Goal: Information Seeking & Learning: Find specific fact

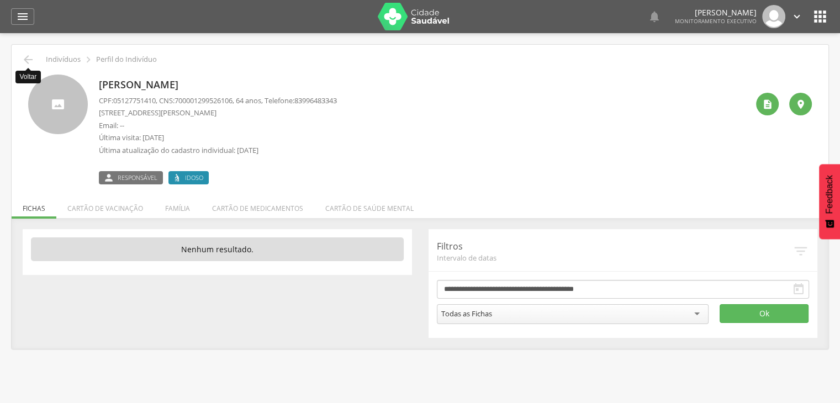
click at [30, 55] on icon "" at bounding box center [28, 59] width 13 height 13
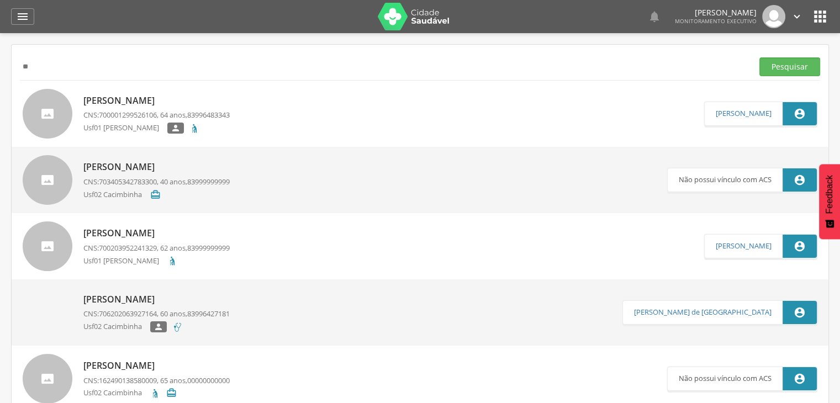
type input "*"
click at [759, 57] on button "Pesquisar" at bounding box center [789, 66] width 61 height 19
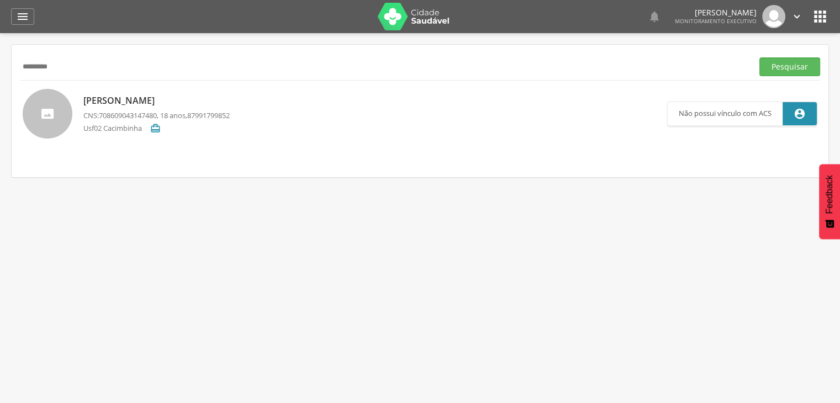
click at [136, 105] on p "Maurilani Islane da Silva" at bounding box center [156, 100] width 146 height 13
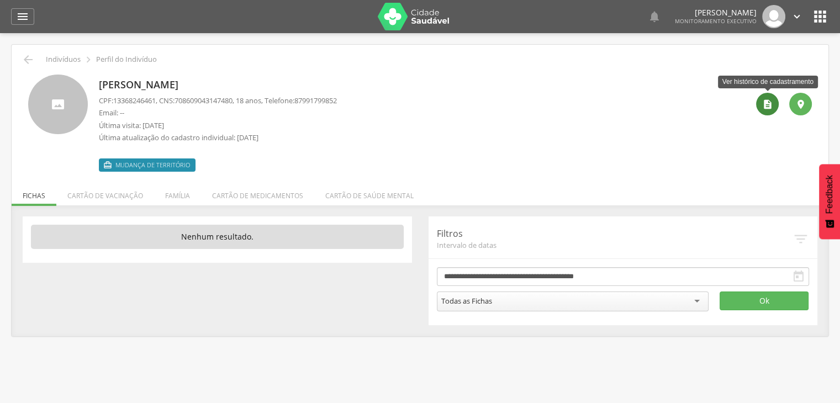
click at [768, 102] on icon "" at bounding box center [767, 104] width 11 height 11
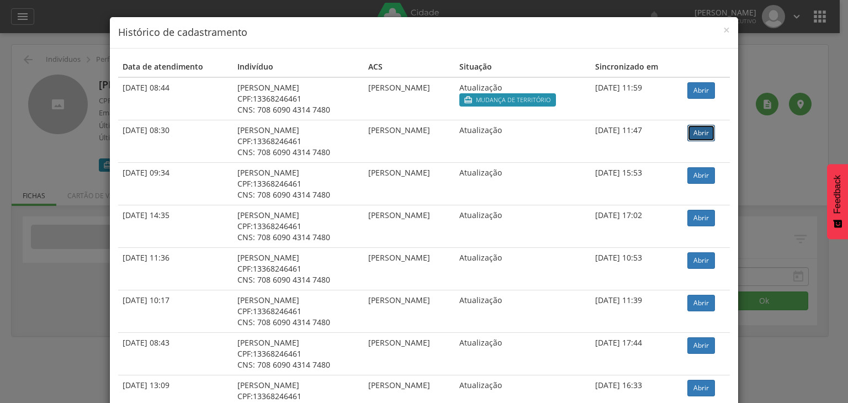
click at [707, 135] on link "Abrir" at bounding box center [702, 133] width 28 height 17
click at [725, 31] on span "×" at bounding box center [727, 29] width 7 height 15
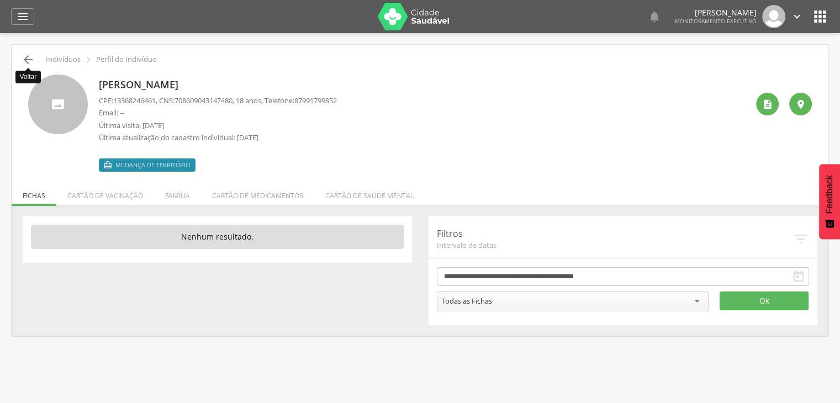
click at [23, 62] on icon "" at bounding box center [28, 59] width 13 height 13
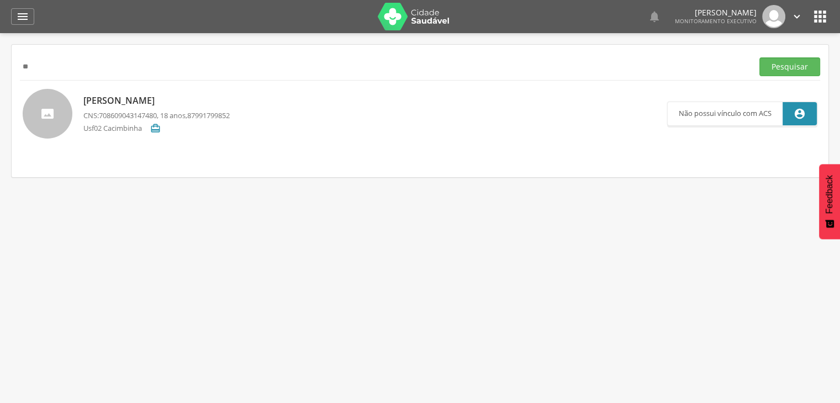
type input "*"
click at [759, 57] on button "Pesquisar" at bounding box center [789, 66] width 61 height 19
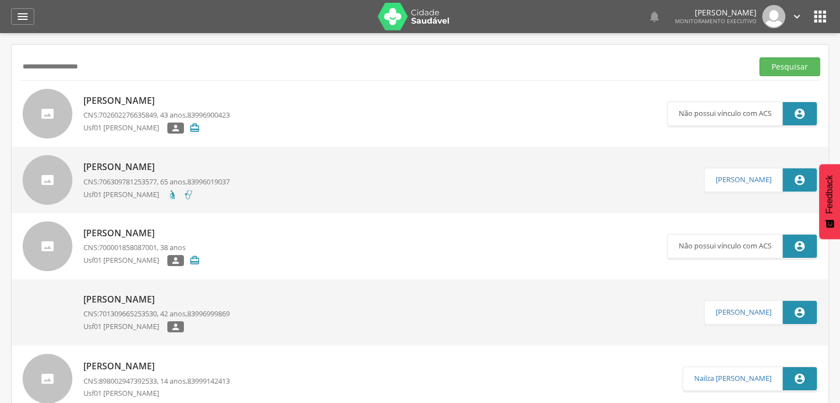
click at [134, 175] on div "Celia Maria Medeiros de Lima CNS: 706309781253577 , 65 anos, 83996019037 Usf01 …" at bounding box center [156, 179] width 146 height 45
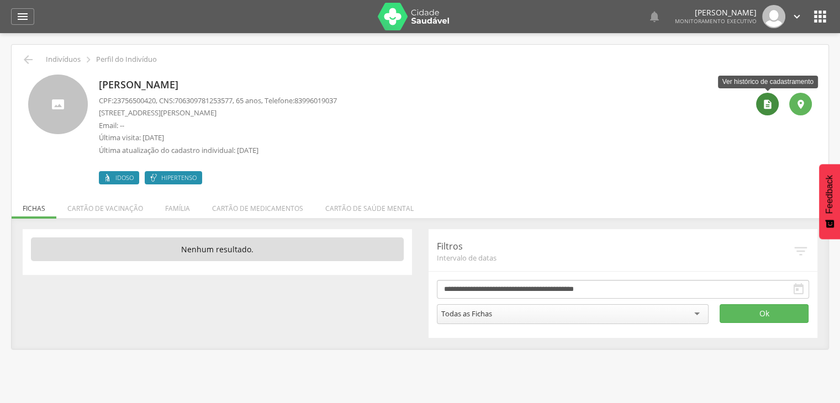
click at [770, 108] on icon "" at bounding box center [767, 104] width 11 height 11
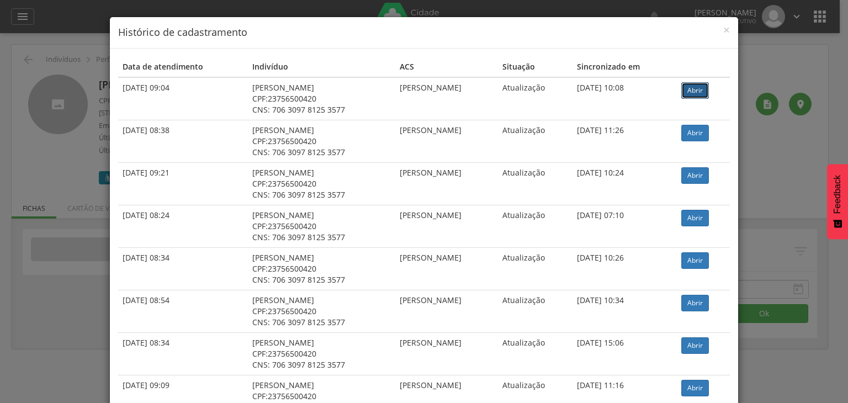
click at [696, 92] on link "Abrir" at bounding box center [696, 90] width 28 height 17
click at [724, 33] on span "×" at bounding box center [727, 29] width 7 height 15
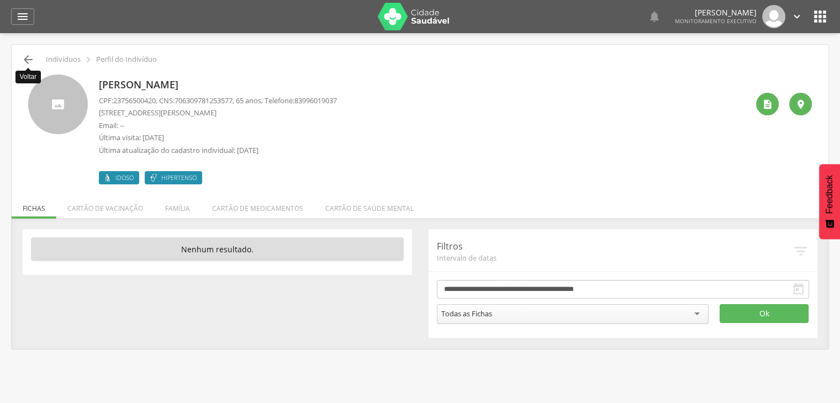
click at [29, 65] on icon "" at bounding box center [28, 59] width 13 height 13
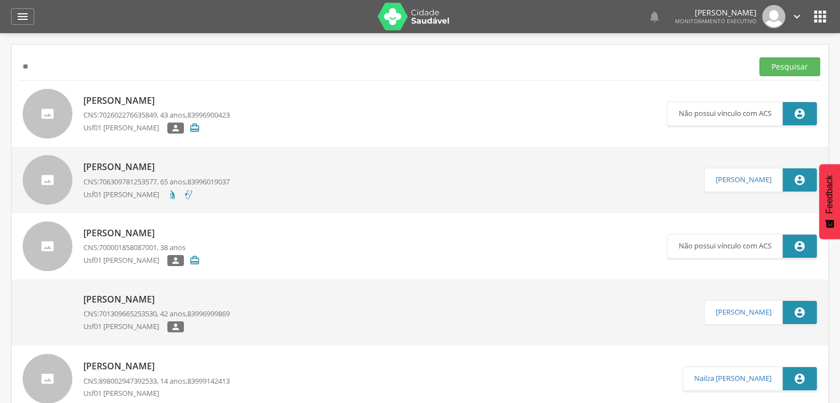
type input "*"
click at [815, 69] on button "Pesquisar" at bounding box center [789, 66] width 61 height 19
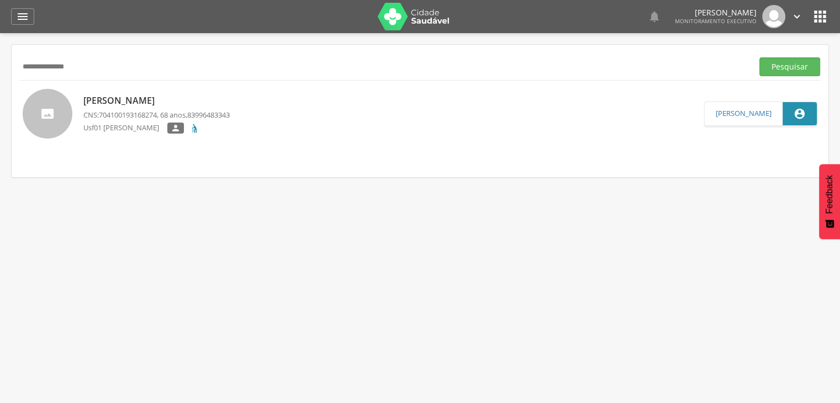
click at [230, 103] on p "Francisco de Assis Gomes de Lima" at bounding box center [156, 100] width 146 height 13
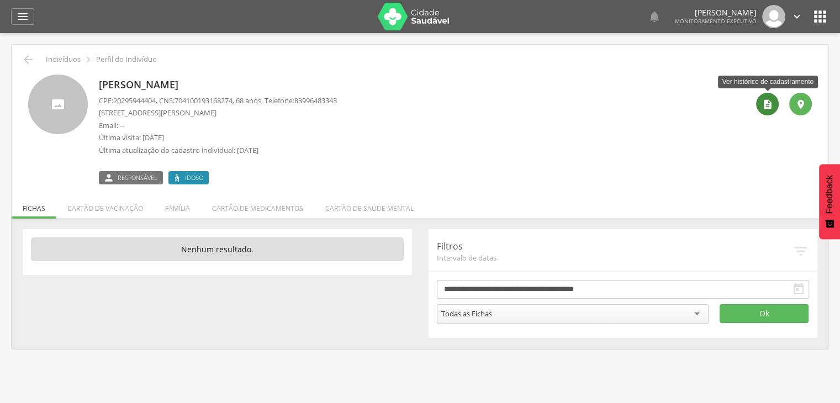
click at [766, 109] on icon "" at bounding box center [767, 104] width 11 height 11
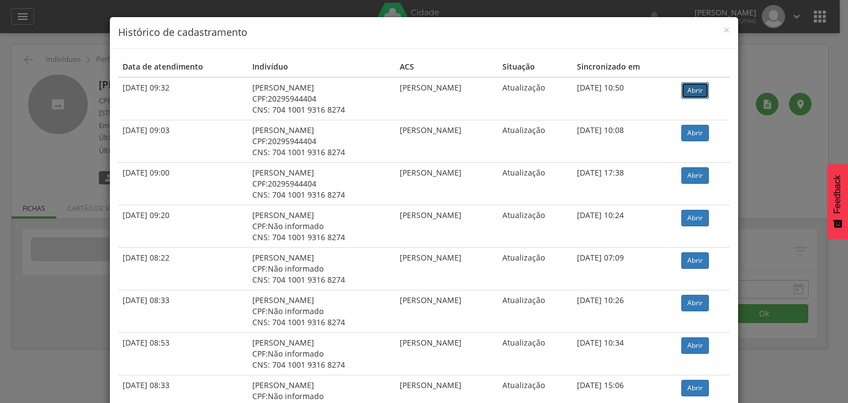
click at [698, 89] on link "Abrir" at bounding box center [696, 90] width 28 height 17
click at [724, 34] on span "×" at bounding box center [727, 29] width 7 height 15
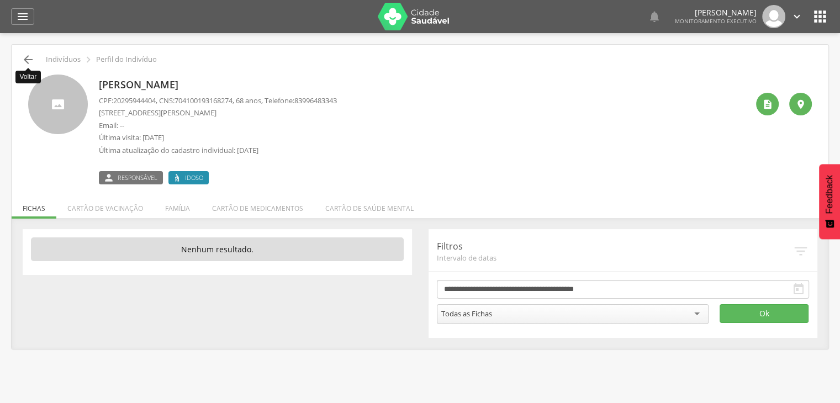
click at [25, 60] on icon "" at bounding box center [28, 59] width 13 height 13
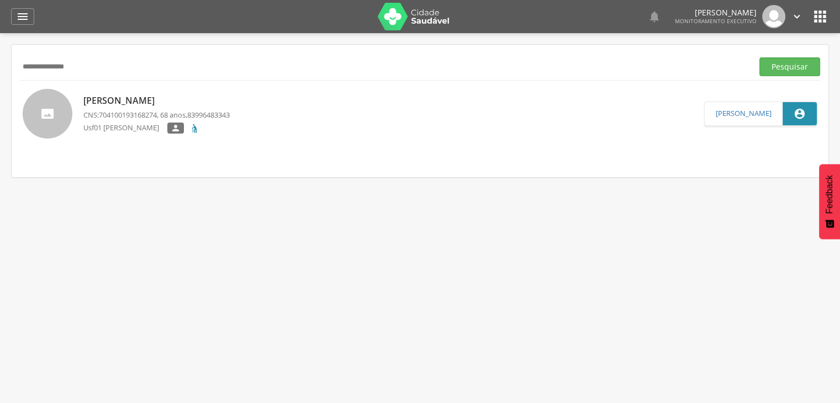
click at [102, 65] on input "**********" at bounding box center [384, 66] width 729 height 19
type input "*"
click at [759, 57] on button "Pesquisar" at bounding box center [789, 66] width 61 height 19
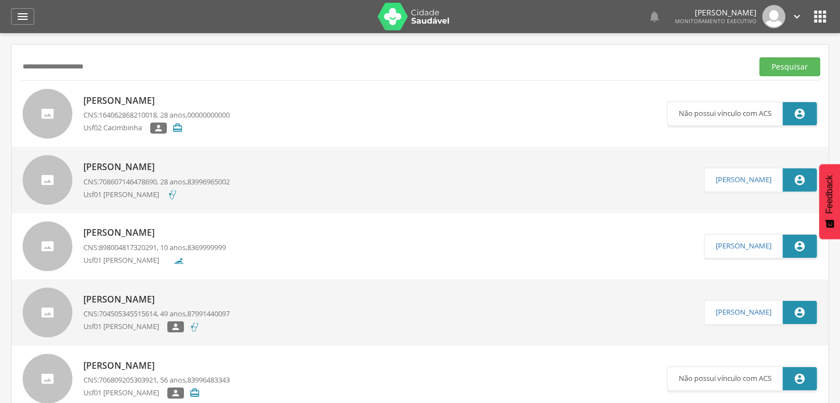
click at [159, 170] on p "[PERSON_NAME]" at bounding box center [156, 167] width 146 height 13
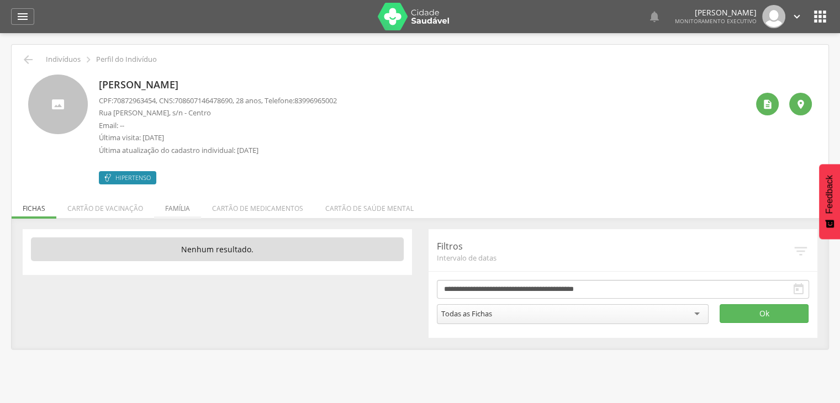
click at [172, 207] on li "Família" at bounding box center [177, 206] width 47 height 26
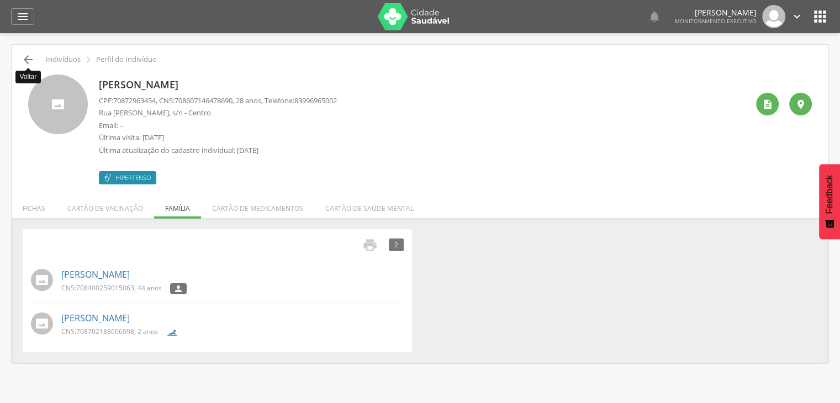
click at [30, 65] on icon "" at bounding box center [28, 59] width 13 height 13
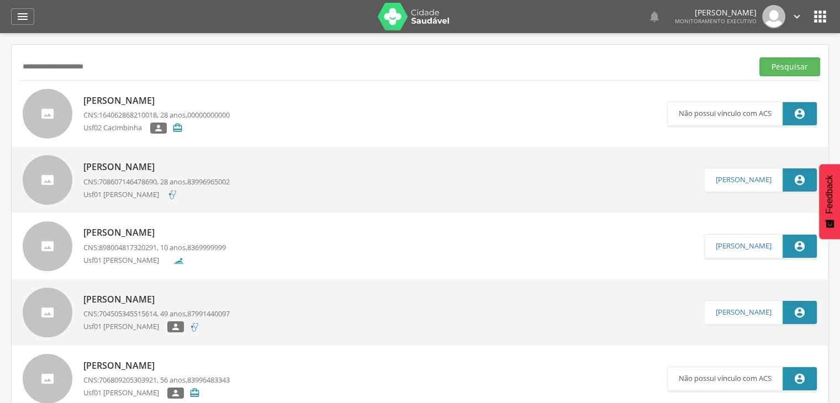
click at [759, 57] on button "Pesquisar" at bounding box center [789, 66] width 61 height 19
click at [151, 177] on span "708607146478690" at bounding box center [128, 182] width 58 height 10
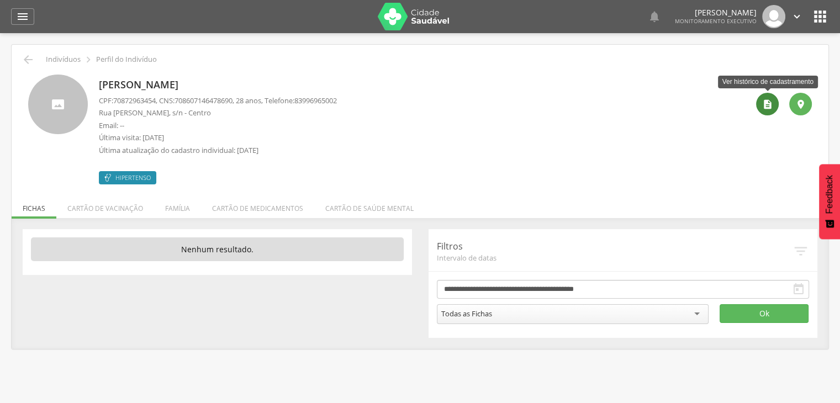
click at [767, 104] on icon "" at bounding box center [767, 104] width 11 height 11
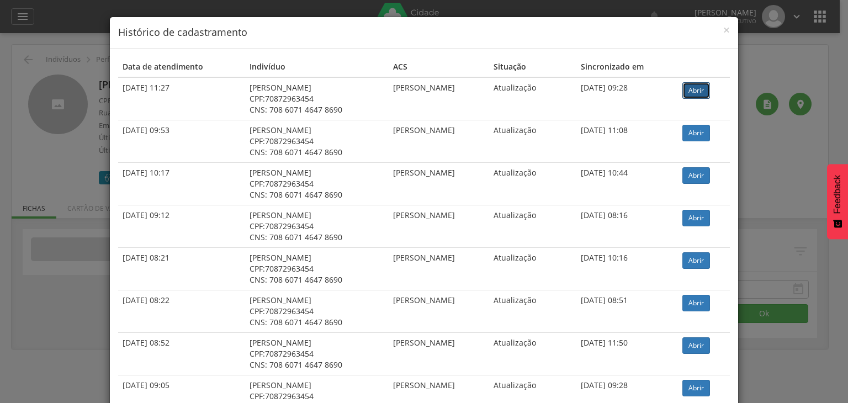
click at [689, 90] on link "Abrir" at bounding box center [697, 90] width 28 height 17
click at [724, 30] on span "×" at bounding box center [727, 29] width 7 height 15
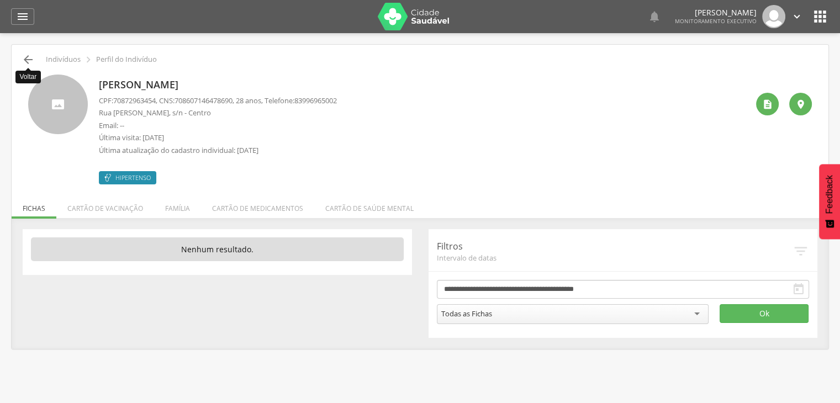
click at [26, 58] on icon "" at bounding box center [28, 59] width 13 height 13
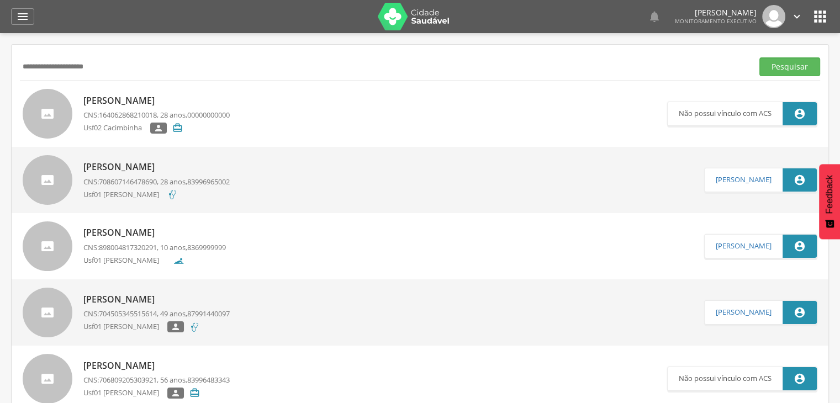
click at [112, 66] on input "**********" at bounding box center [384, 66] width 729 height 19
type input "*"
click at [101, 65] on input "text" at bounding box center [384, 66] width 729 height 19
click at [759, 57] on button "Pesquisar" at bounding box center [789, 66] width 61 height 19
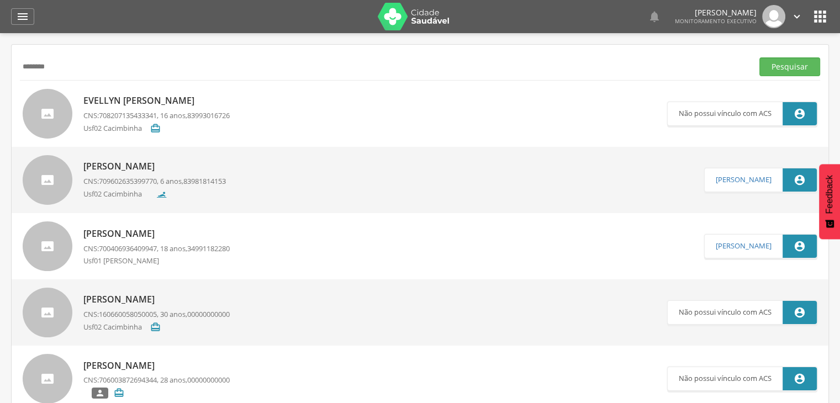
click at [759, 57] on button "Pesquisar" at bounding box center [789, 66] width 61 height 19
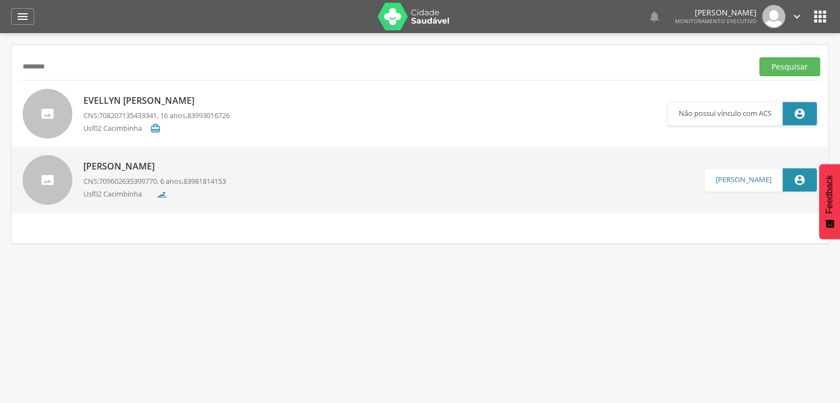
click at [146, 58] on input "*******" at bounding box center [384, 66] width 729 height 19
type input "*"
click at [759, 57] on button "Pesquisar" at bounding box center [789, 66] width 61 height 19
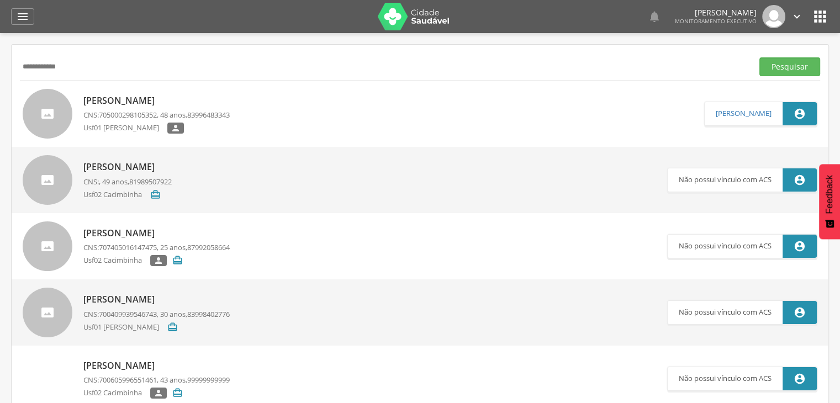
click at [131, 62] on input "**********" at bounding box center [384, 66] width 729 height 19
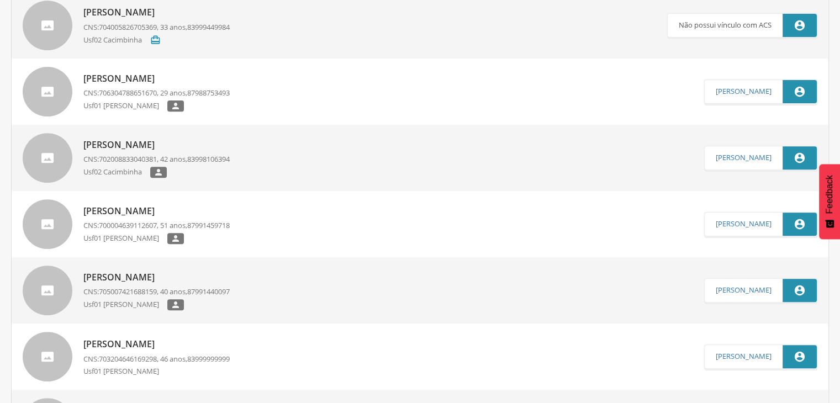
scroll to position [62, 0]
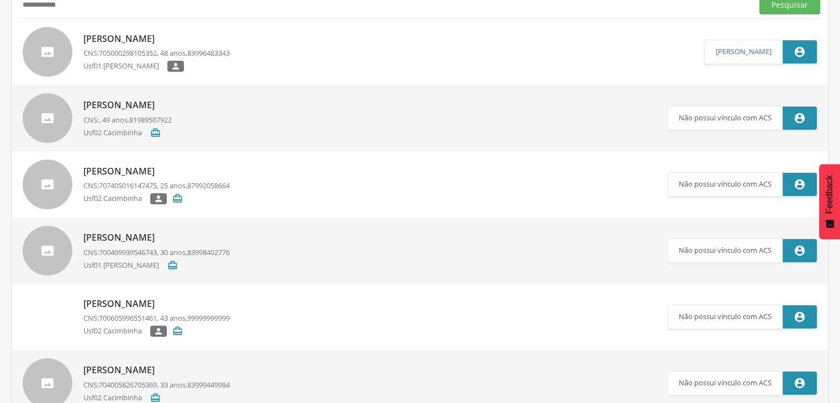
click at [377, 8] on input "**********" at bounding box center [384, 5] width 729 height 19
type input "*"
click at [759, 0] on button "Pesquisar" at bounding box center [789, 5] width 61 height 19
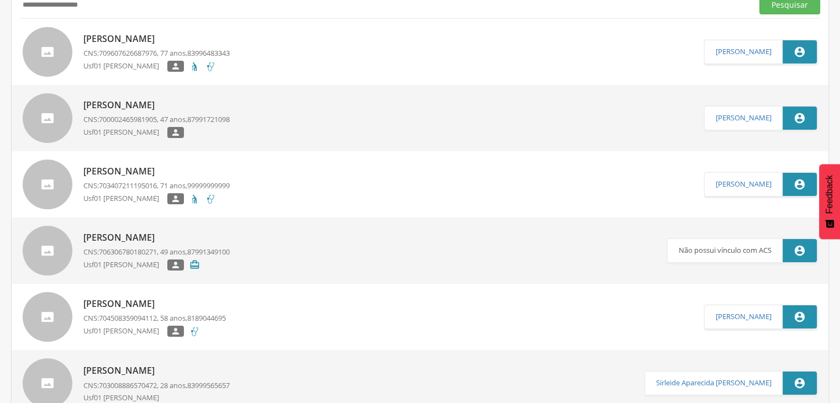
click at [176, 40] on p "Maria Julia de Souza" at bounding box center [156, 39] width 146 height 13
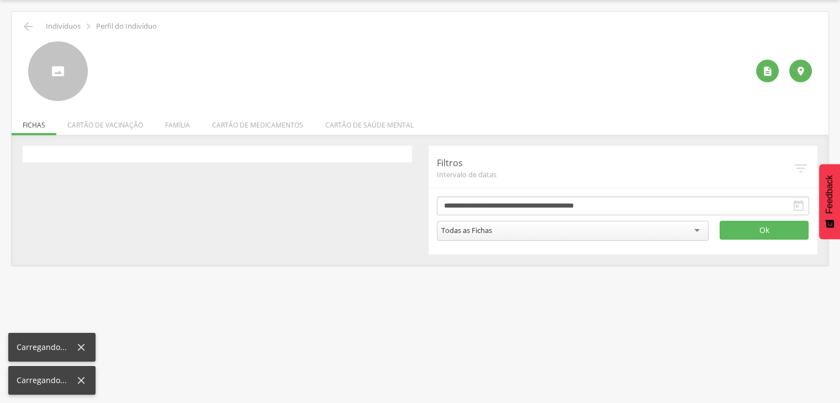
scroll to position [33, 0]
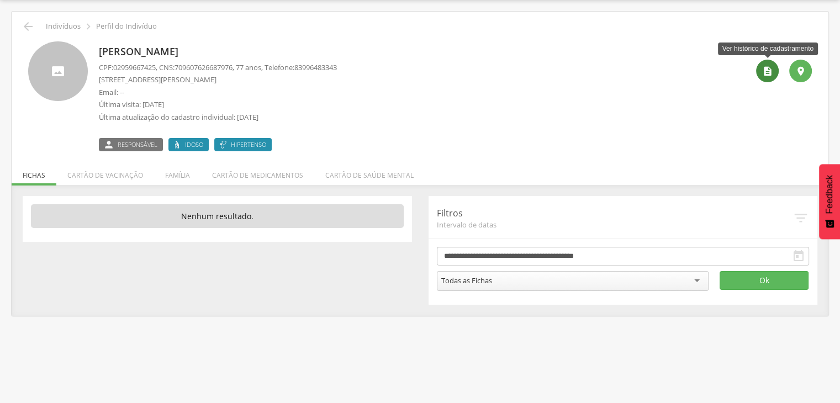
click at [764, 70] on icon "" at bounding box center [767, 71] width 11 height 11
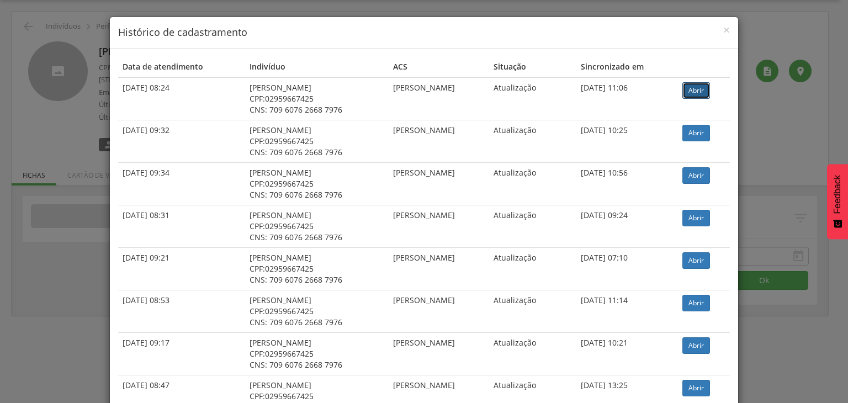
click at [706, 92] on link "Abrir" at bounding box center [697, 90] width 28 height 17
click at [724, 31] on span "×" at bounding box center [727, 29] width 7 height 15
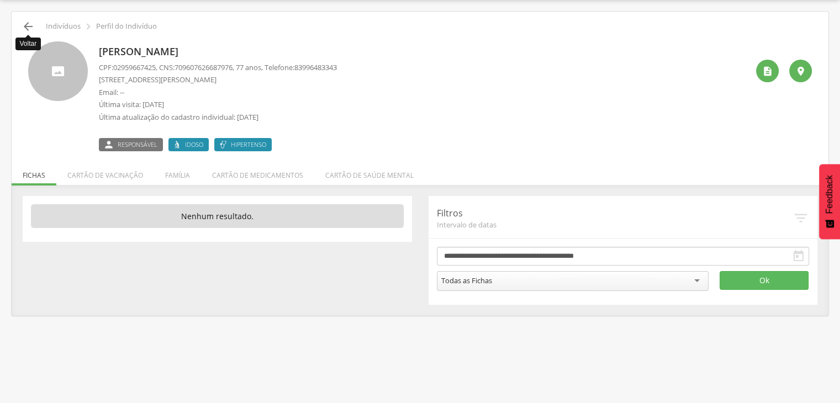
click at [23, 28] on icon "" at bounding box center [28, 26] width 13 height 13
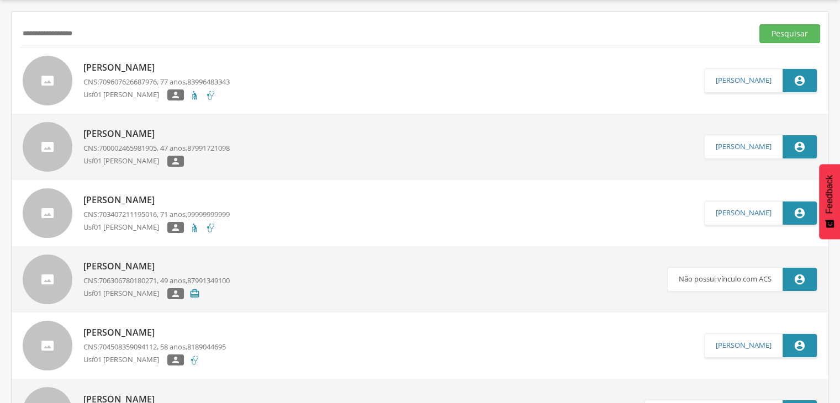
click at [759, 24] on button "Pesquisar" at bounding box center [789, 33] width 61 height 19
type input "*"
click at [759, 24] on button "Pesquisar" at bounding box center [789, 33] width 61 height 19
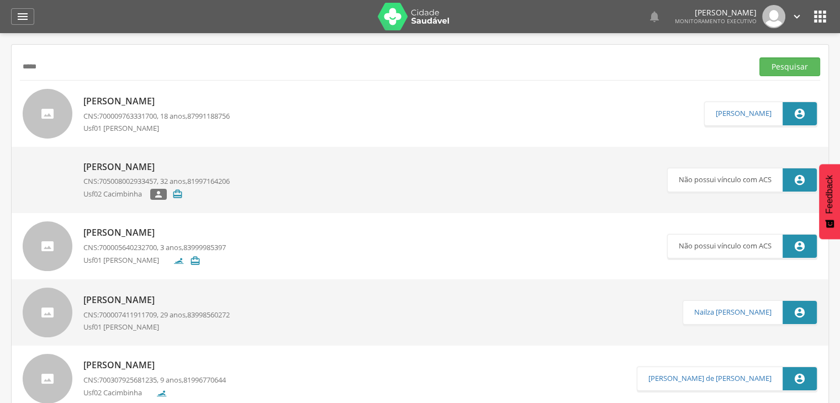
click at [422, 67] on input "*****" at bounding box center [384, 66] width 729 height 19
type input "*"
click at [759, 57] on button "Pesquisar" at bounding box center [789, 66] width 61 height 19
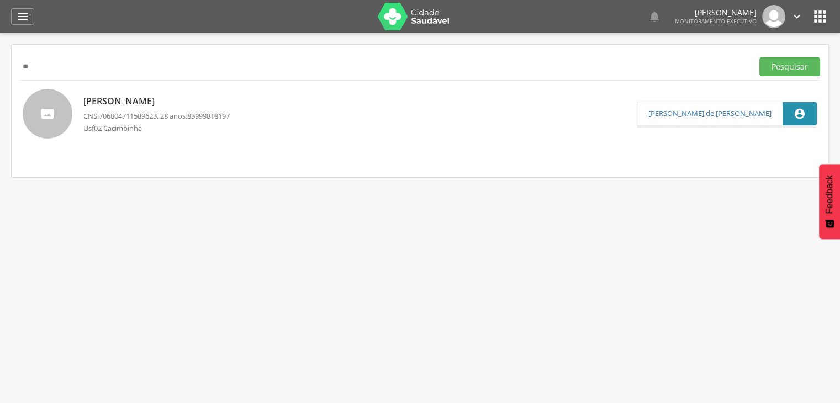
type input "*"
type input "*******"
click at [759, 57] on button "Pesquisar" at bounding box center [789, 66] width 61 height 19
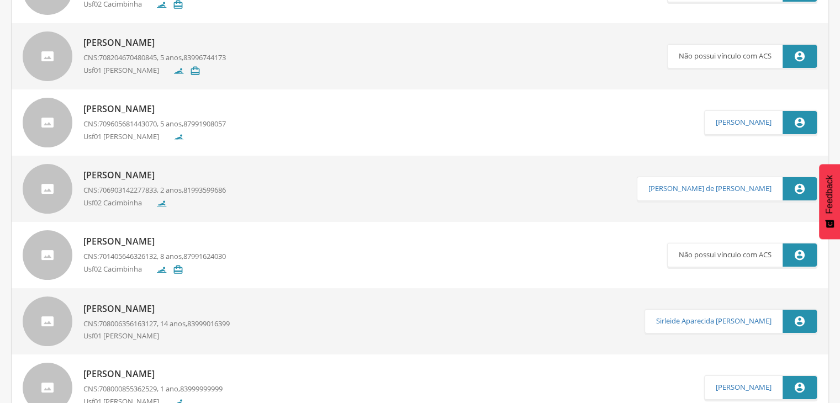
scroll to position [133, 0]
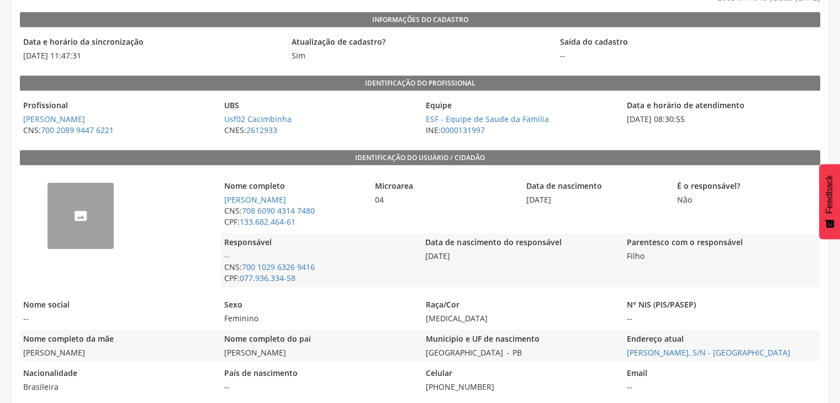
scroll to position [110, 0]
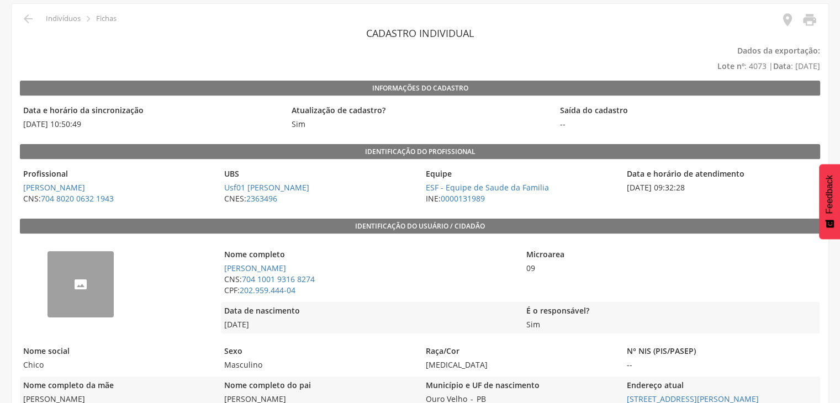
scroll to position [44, 0]
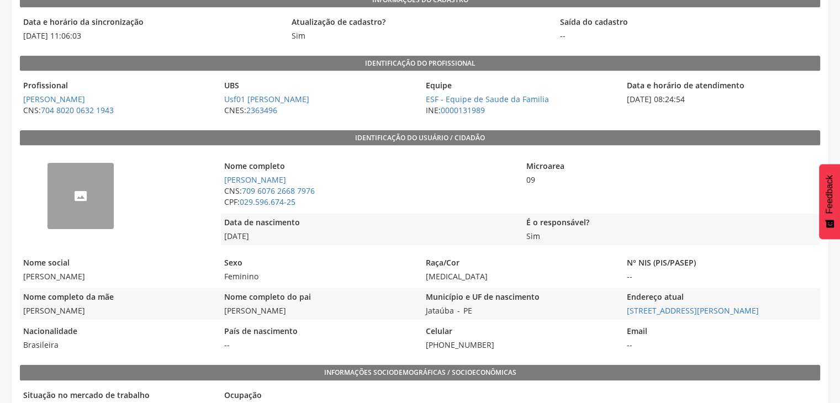
scroll to position [199, 0]
